Goal: Communication & Community: Share content

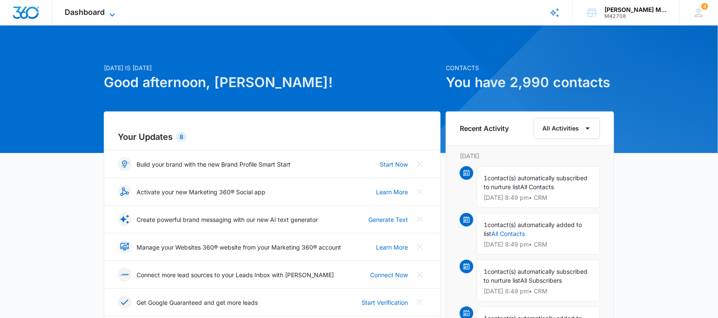
click at [91, 12] on span "Dashboard" at bounding box center [85, 12] width 40 height 9
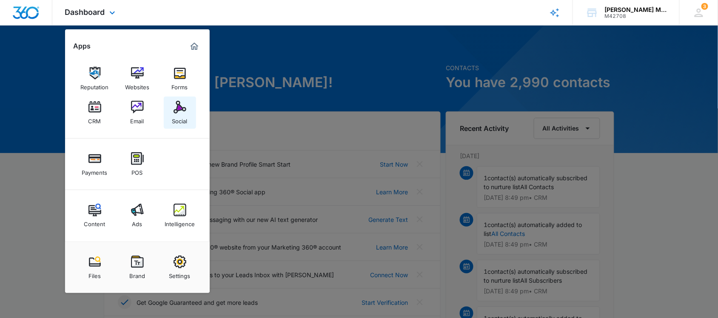
click at [185, 108] on img at bounding box center [180, 107] width 13 height 13
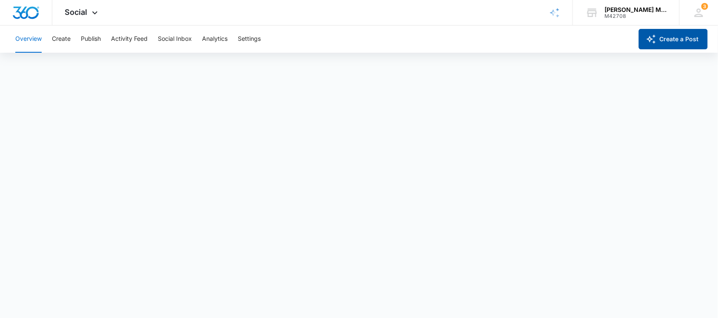
click at [676, 39] on button "Create a Post" at bounding box center [673, 39] width 69 height 20
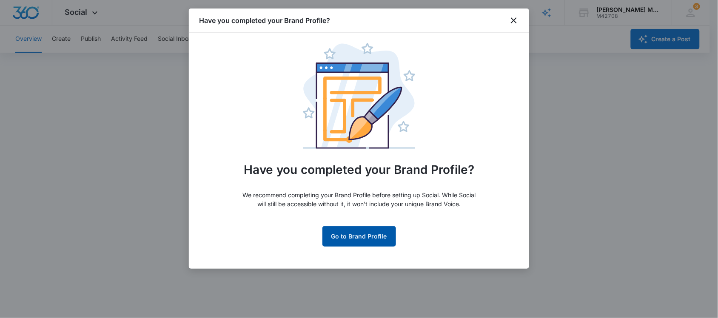
click at [356, 236] on span "Go to Brand Profile" at bounding box center [359, 236] width 74 height 20
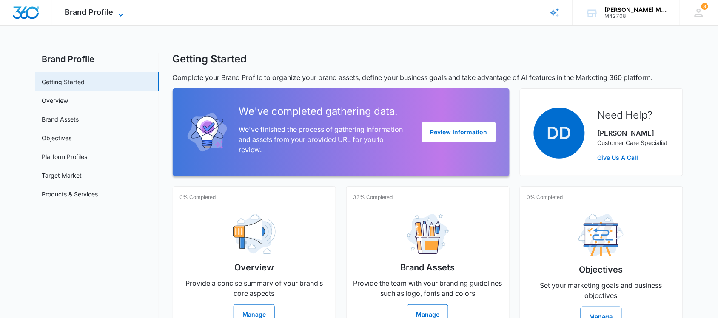
click at [106, 11] on span "Brand Profile" at bounding box center [89, 12] width 48 height 9
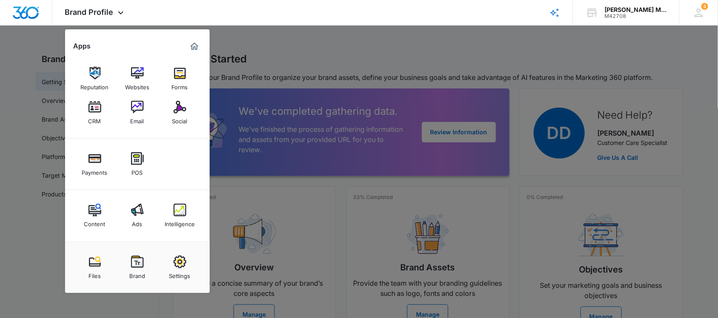
click at [175, 108] on img at bounding box center [180, 107] width 13 height 13
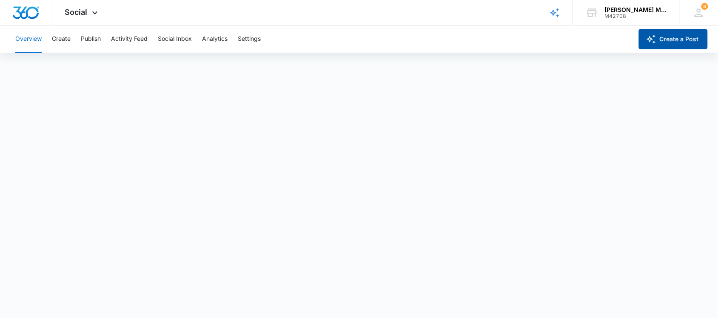
click at [671, 34] on button "Create a Post" at bounding box center [673, 39] width 69 height 20
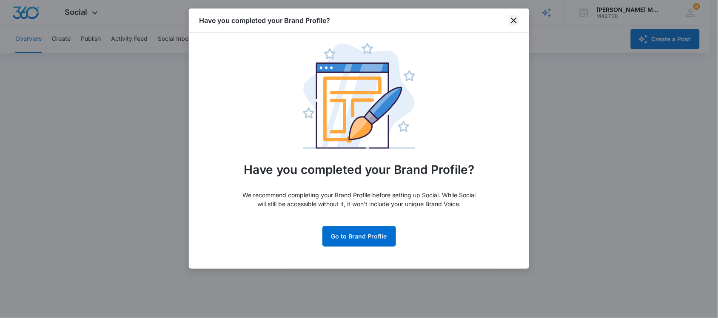
click at [510, 16] on icon "close" at bounding box center [514, 20] width 10 height 10
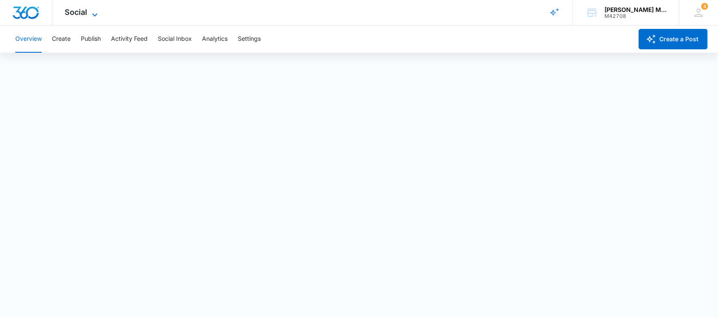
click at [93, 12] on icon at bounding box center [95, 15] width 10 height 10
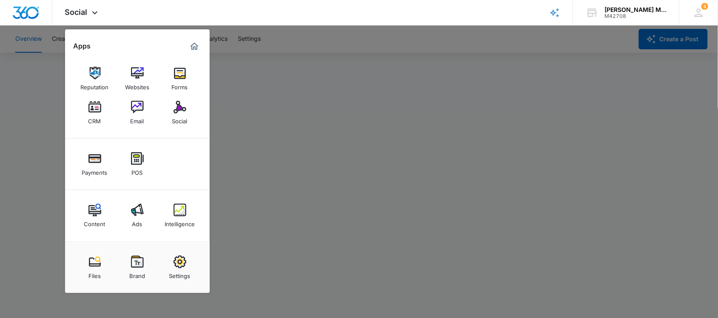
drag, startPoint x: 367, startPoint y: 43, endPoint x: 378, endPoint y: 40, distance: 10.9
click at [367, 43] on div at bounding box center [359, 159] width 718 height 318
